Goal: Check status: Check status

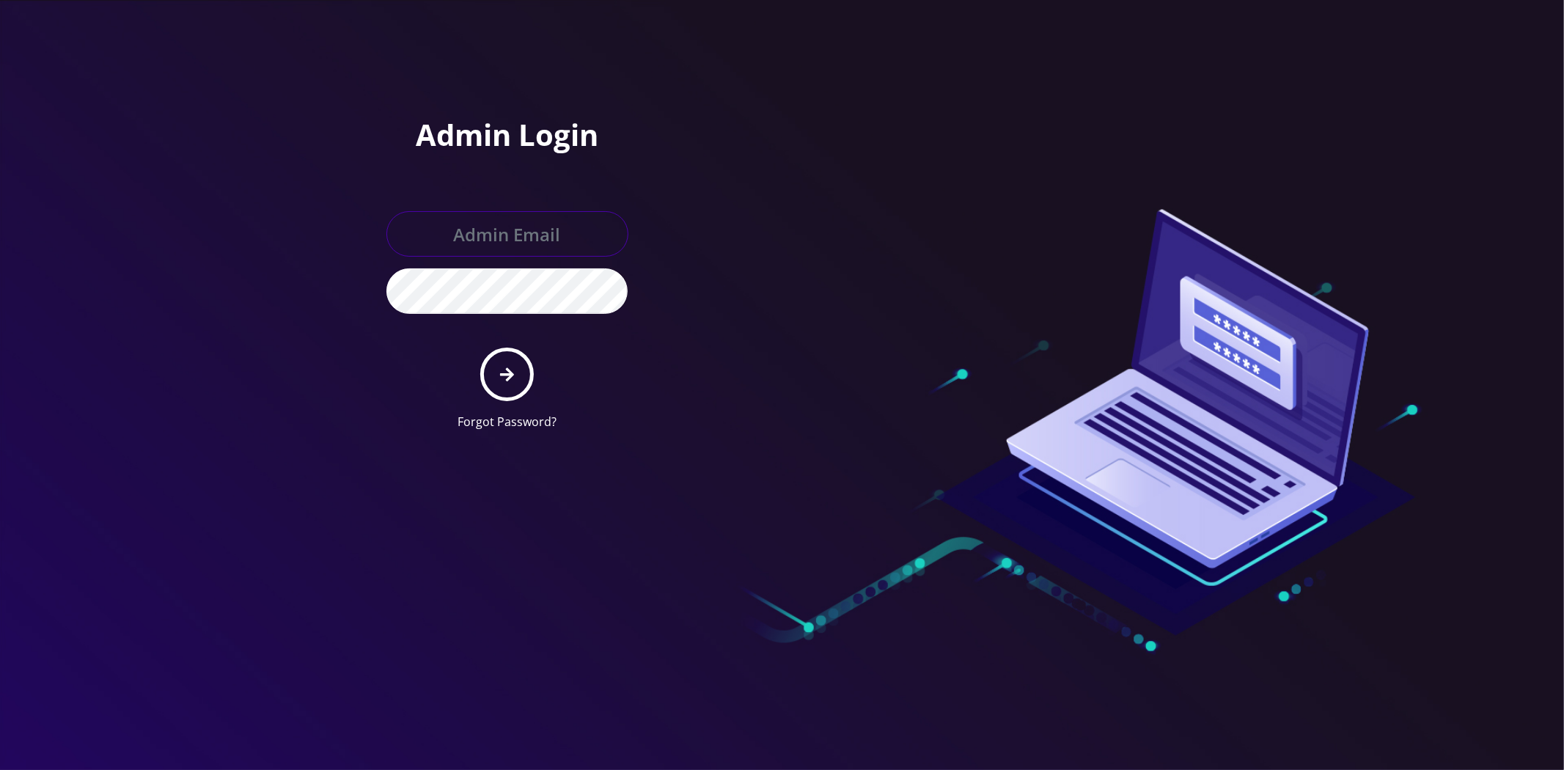
type input "master@britewireless.com"
click at [518, 367] on button "submit" at bounding box center [507, 375] width 54 height 54
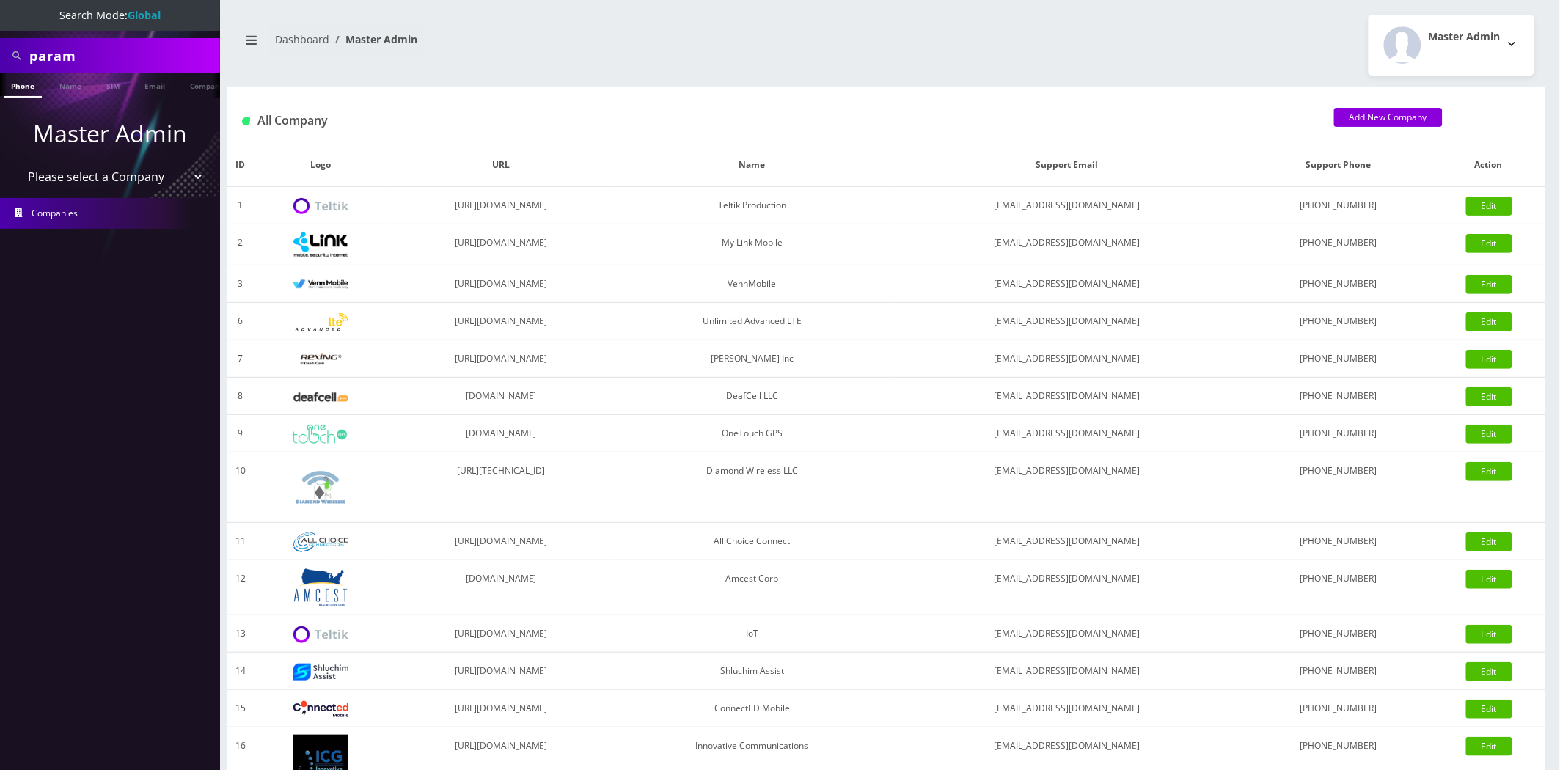
click at [144, 60] on input "param" at bounding box center [122, 56] width 187 height 28
click at [143, 60] on input "param" at bounding box center [122, 56] width 187 height 28
paste input "310240458004965"
type input "310240458004965"
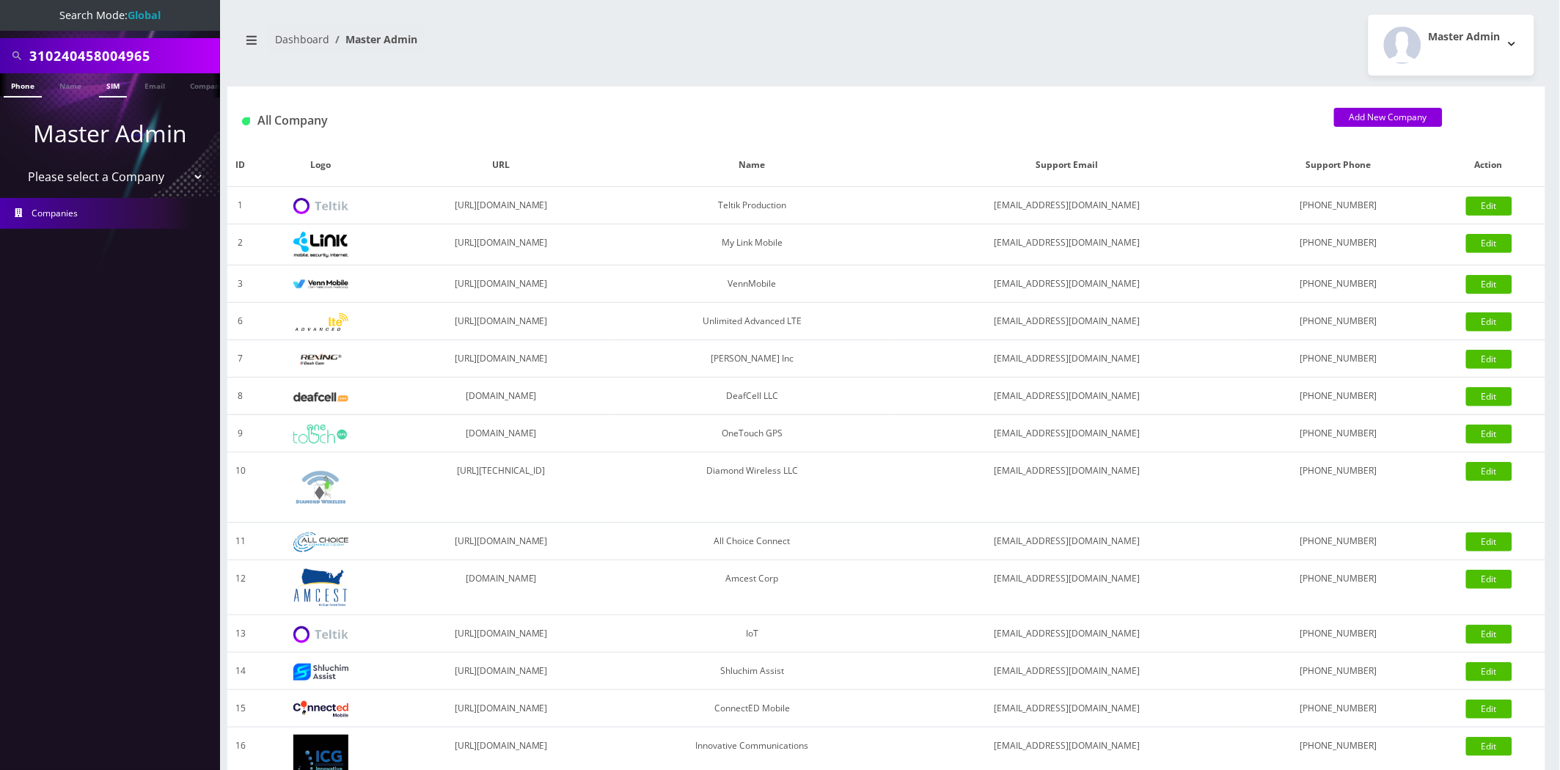
click at [116, 87] on link "SIM" at bounding box center [113, 85] width 28 height 24
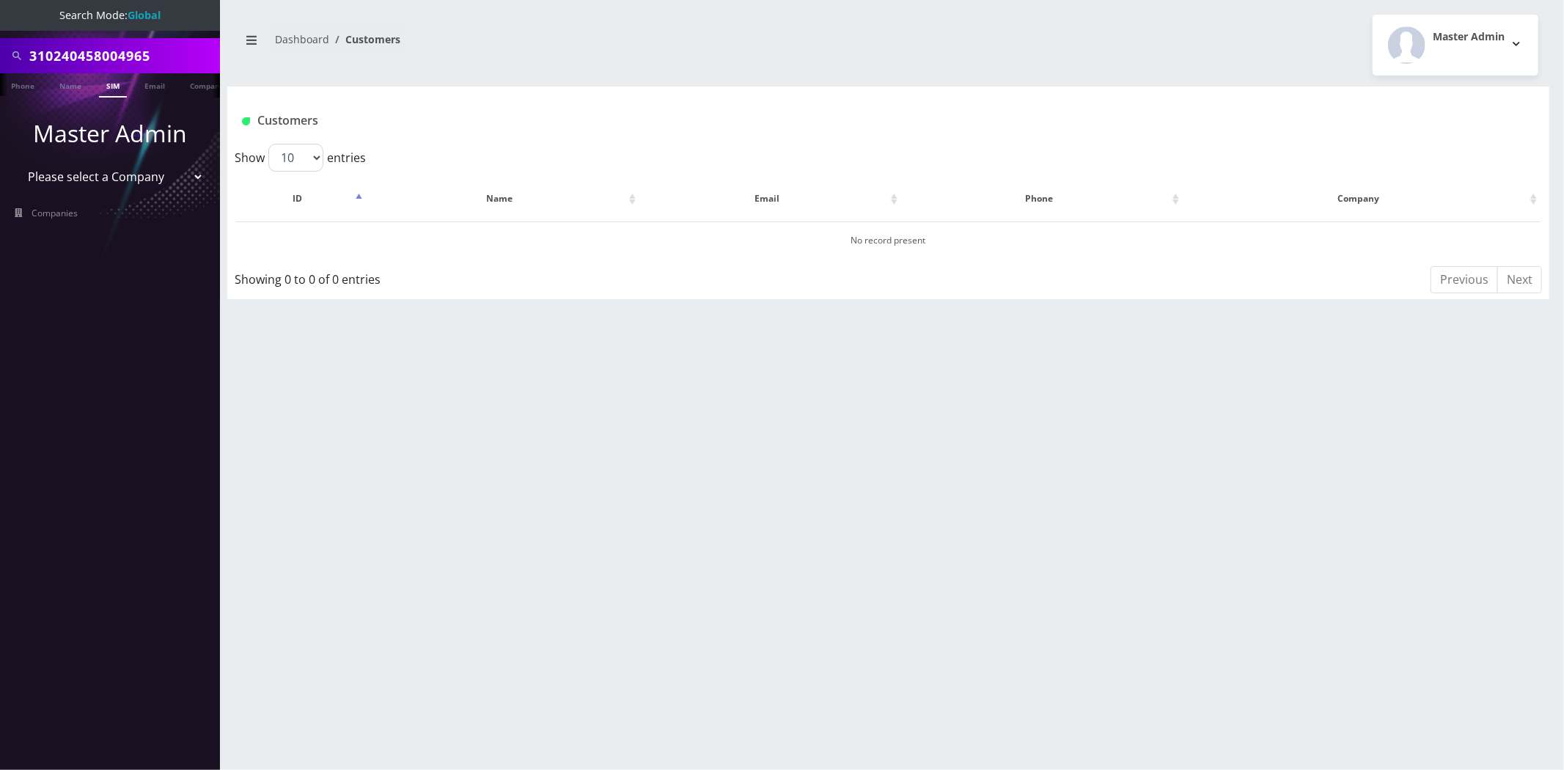
scroll to position [0, 7]
click at [70, 51] on input "310240458004965" at bounding box center [122, 56] width 187 height 28
paste input "890124045718004965"
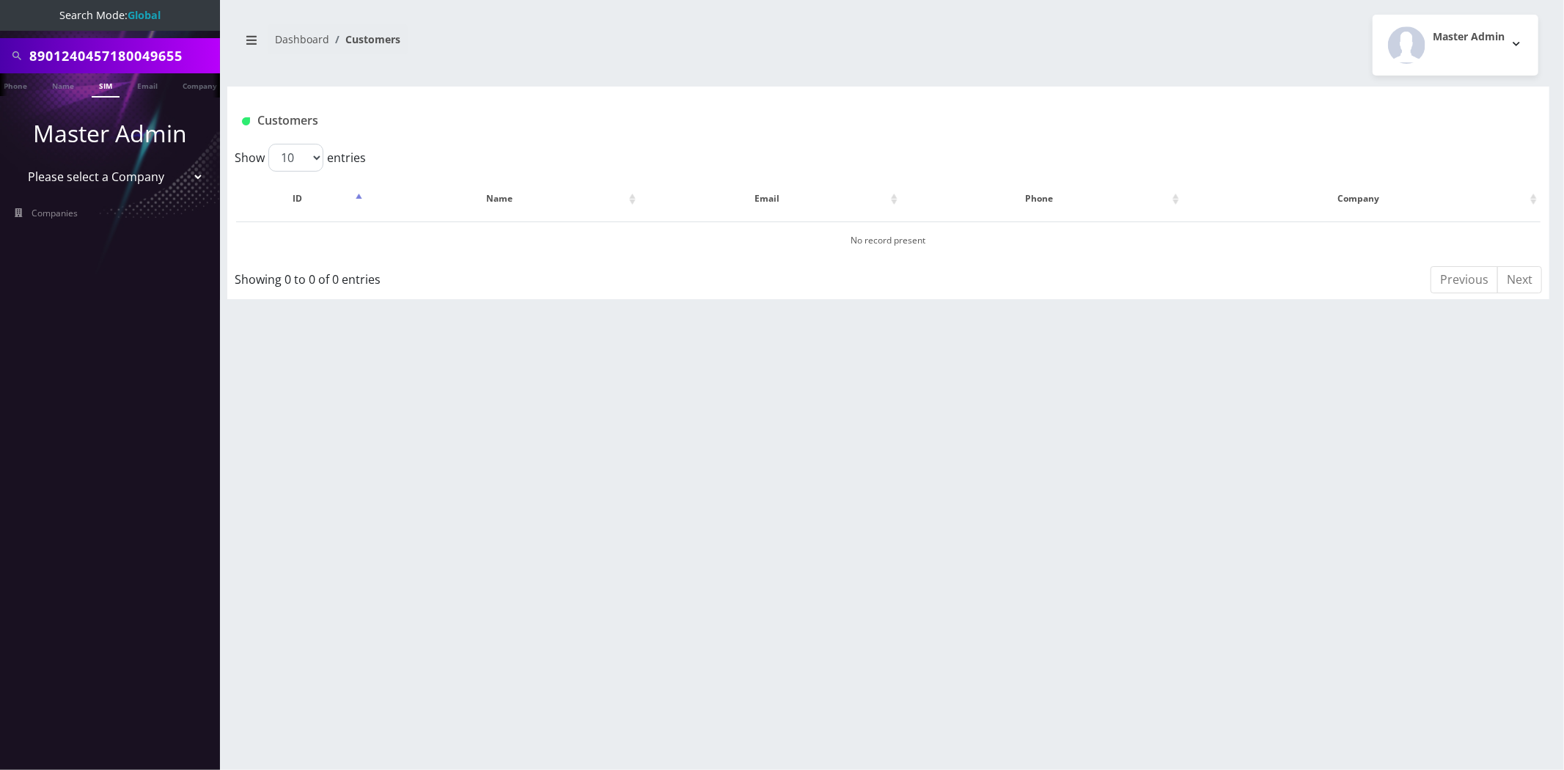
type input "8901240457180049655"
click at [98, 85] on link "SIM" at bounding box center [106, 85] width 28 height 24
